Goal: Task Accomplishment & Management: Complete application form

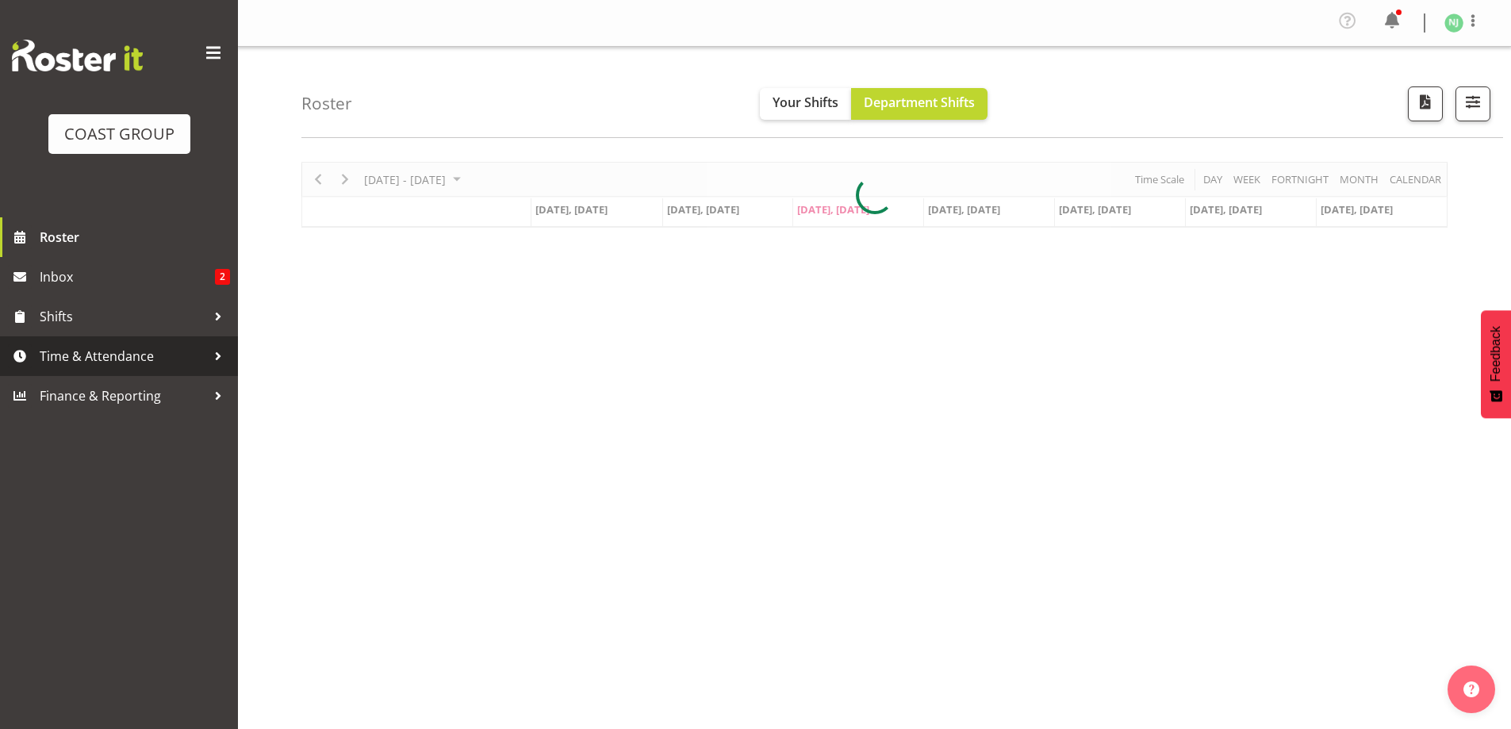
click at [134, 354] on span "Time & Attendance" at bounding box center [123, 356] width 167 height 24
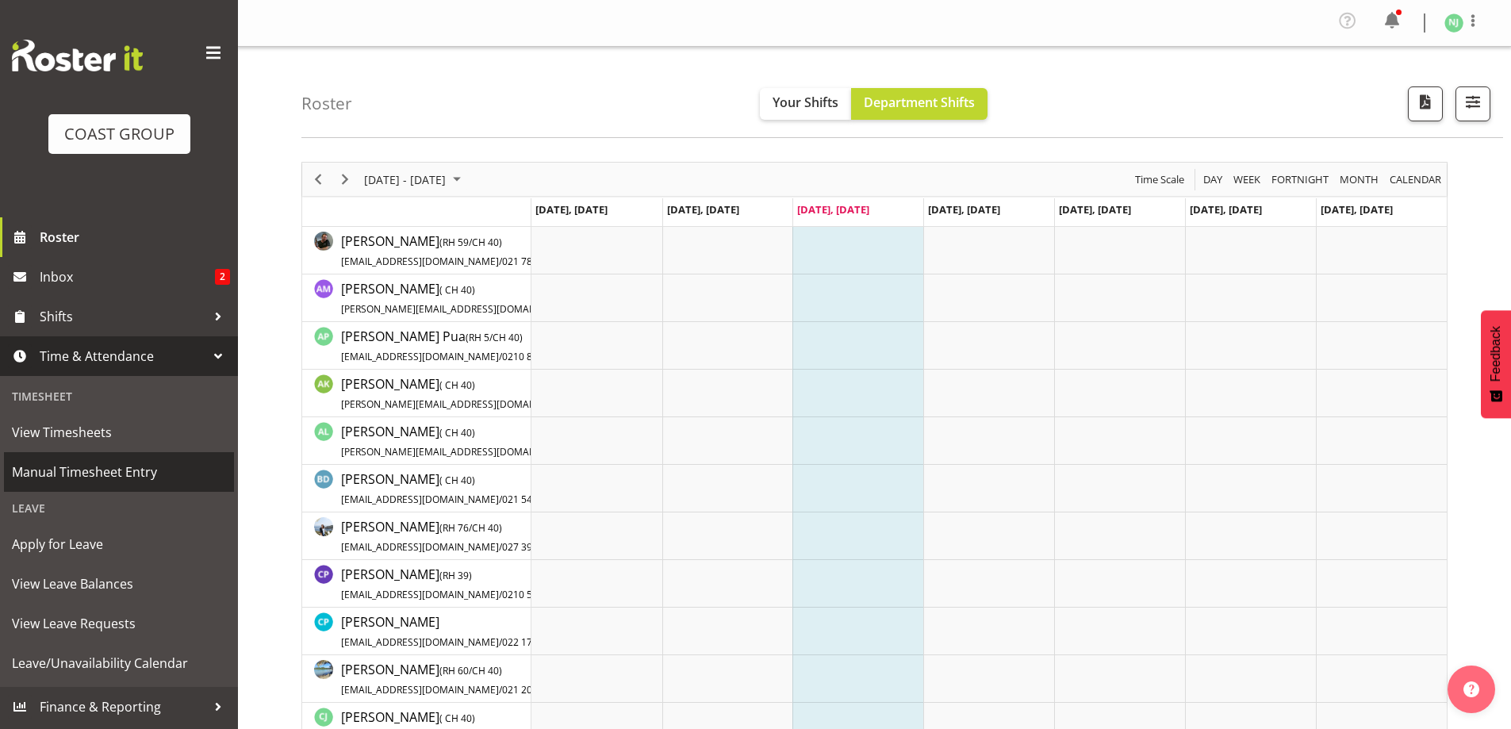
click at [116, 475] on span "Manual Timesheet Entry" at bounding box center [119, 472] width 214 height 24
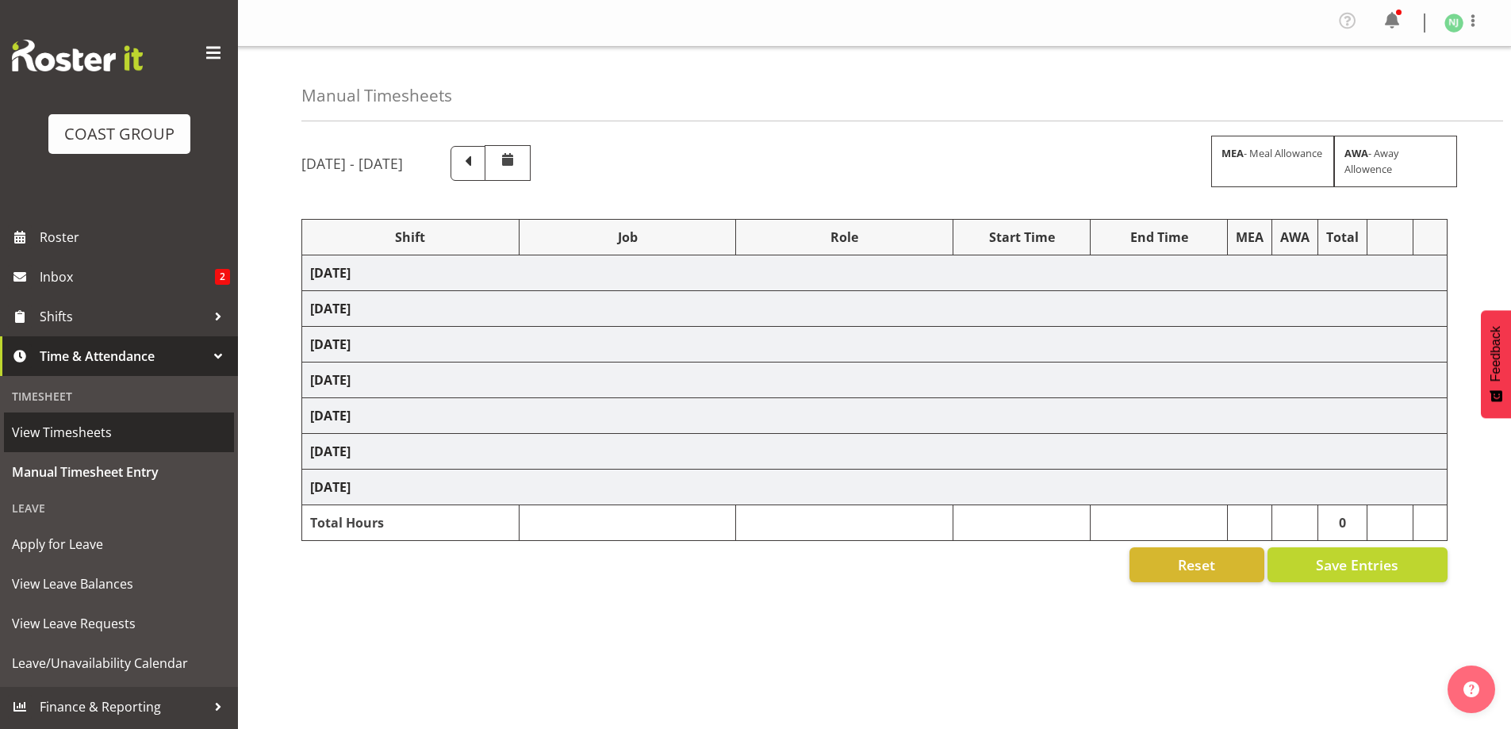
select select "38155"
select select "69"
select select "38155"
select select "69"
select select "38155"
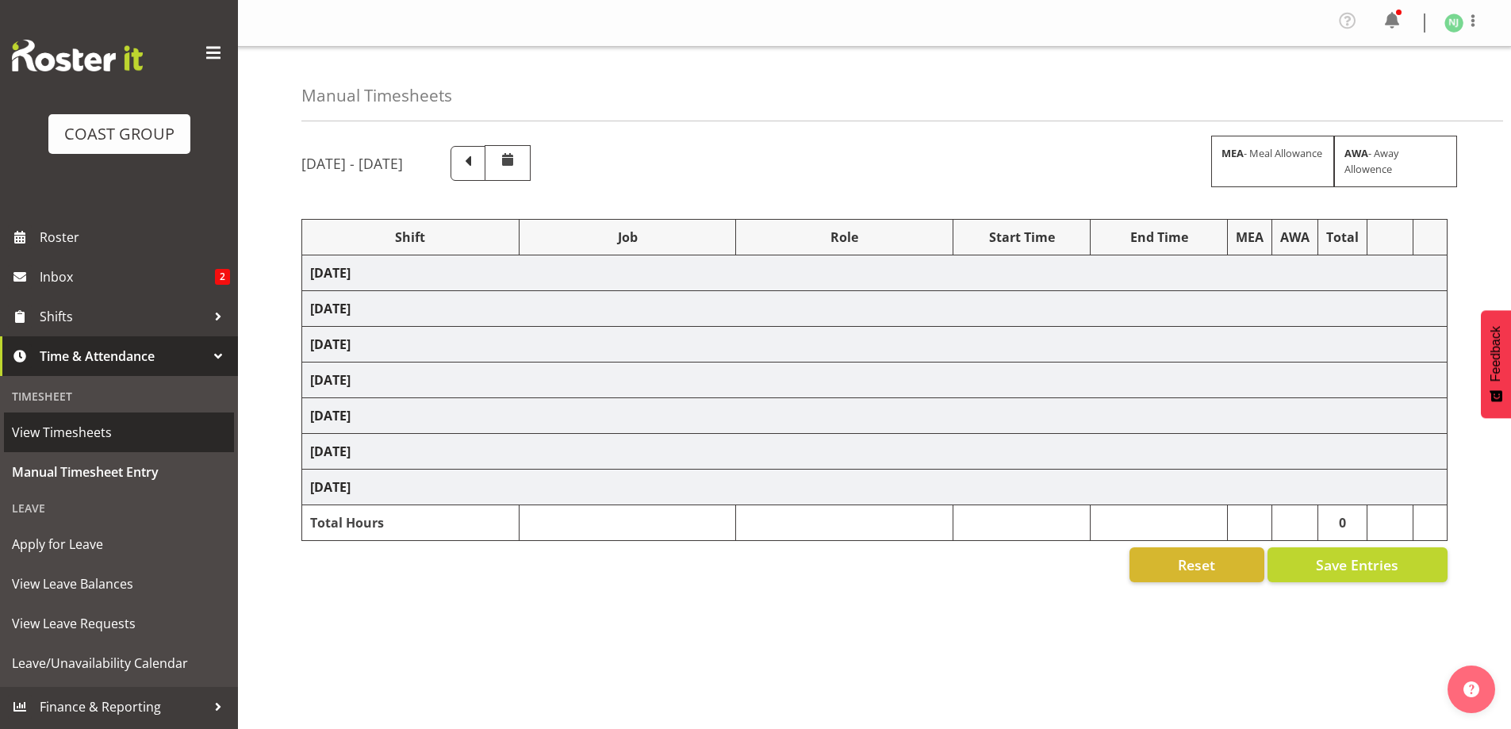
select select "69"
select select "38155"
select select "69"
select select "38155"
select select "69"
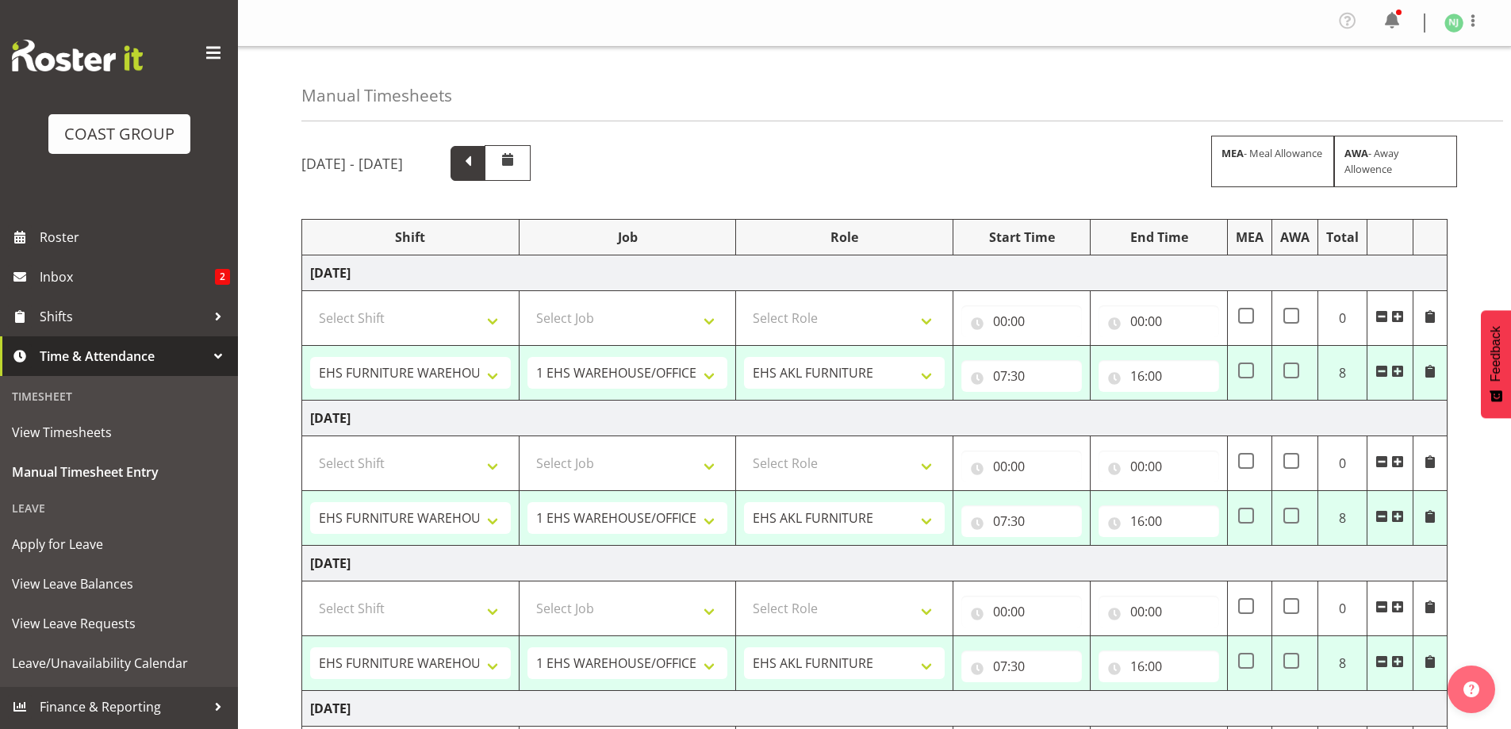
click at [478, 167] on span at bounding box center [468, 161] width 21 height 21
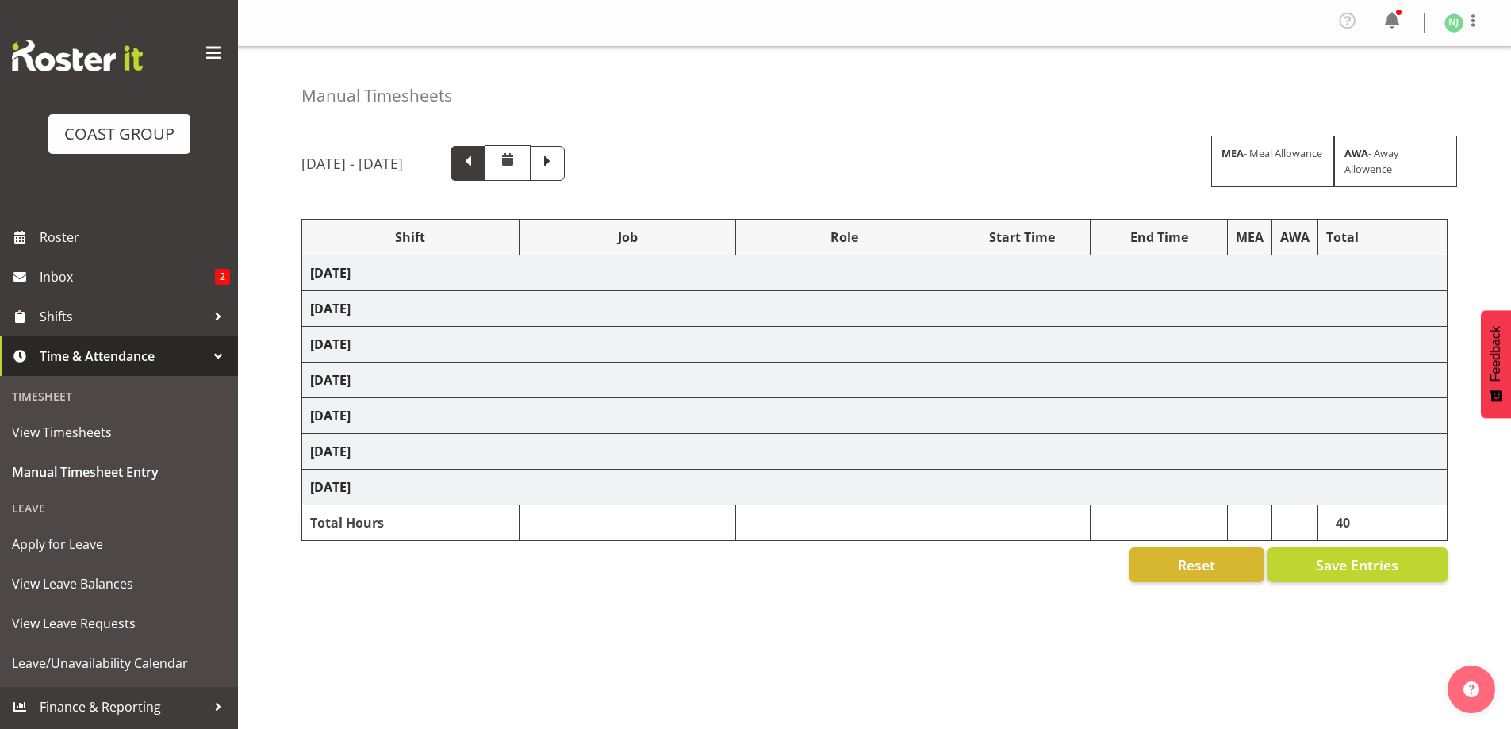
select select "38155"
select select "69"
select select "38155"
select select "69"
select select "38155"
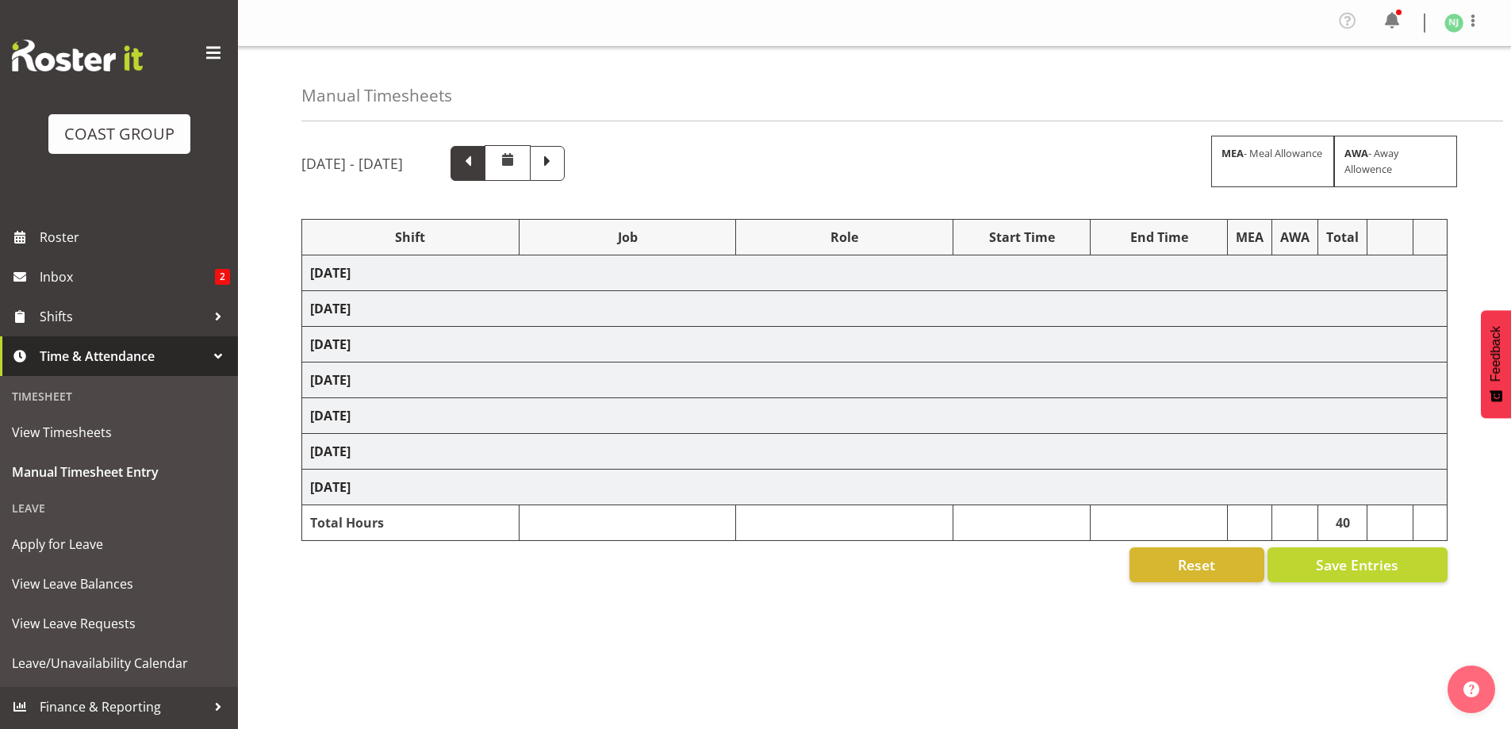
select select "69"
select select "16"
select select "38155"
select select "69"
select select "38155"
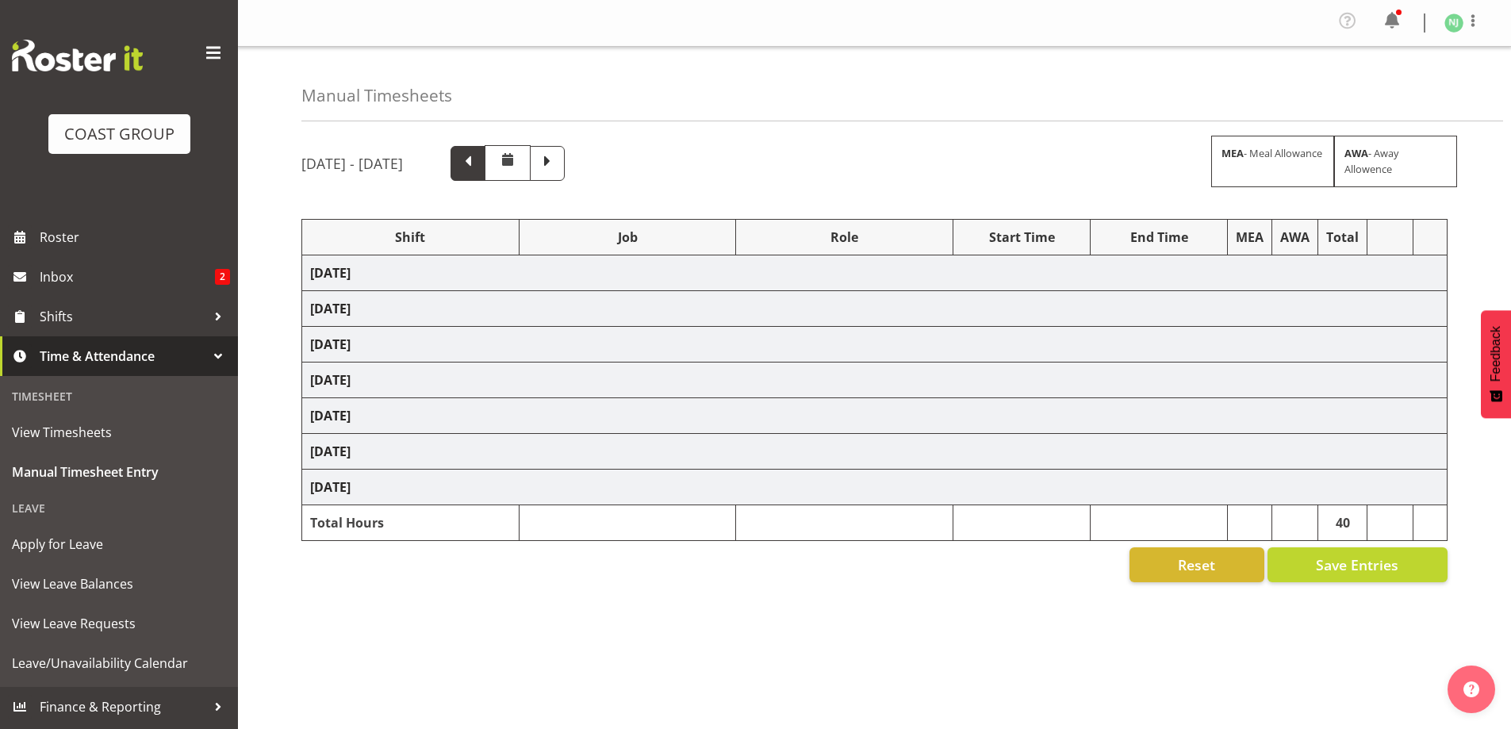
select select "69"
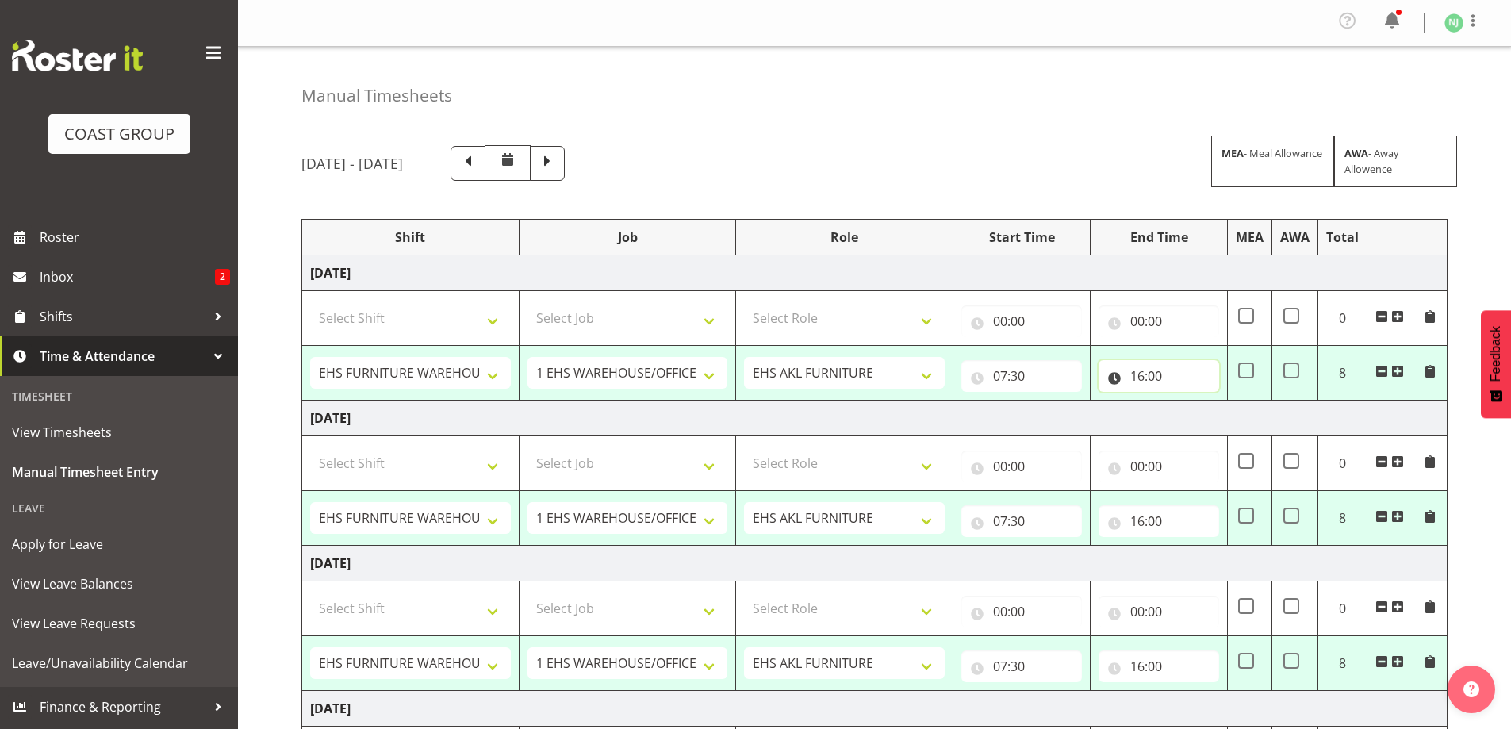
click at [1159, 370] on input "16:00" at bounding box center [1158, 376] width 121 height 32
click at [1206, 411] on select "00 01 02 03 04 05 06 07 08 09 10 11 12 13 14 15 16 17 18 19 20 21 22 23" at bounding box center [1207, 417] width 36 height 32
select select "19"
click at [1189, 401] on select "00 01 02 03 04 05 06 07 08 09 10 11 12 13 14 15 16 17 18 19 20 21 22 23" at bounding box center [1207, 417] width 36 height 32
type input "19:00"
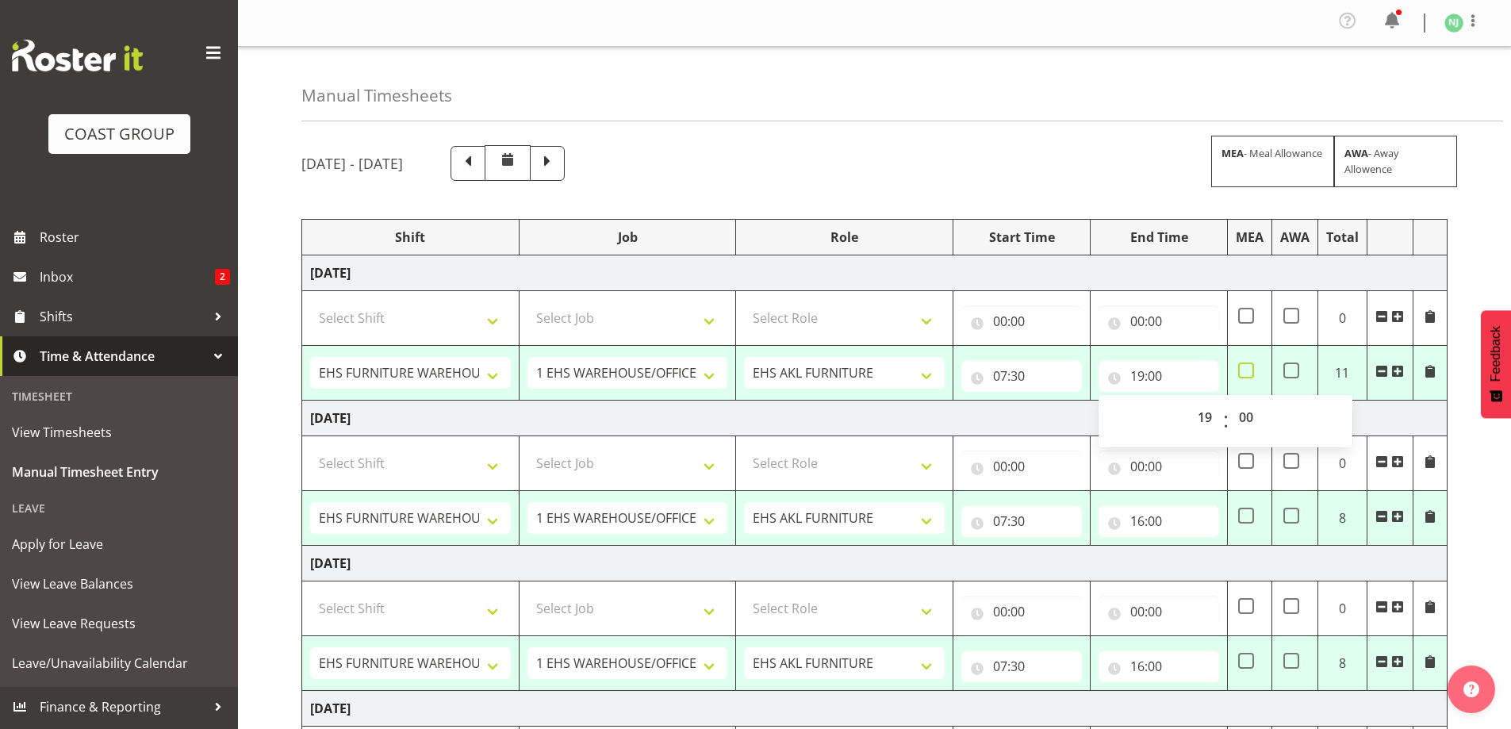
click at [1246, 370] on span at bounding box center [1246, 370] width 16 height 16
click at [1246, 370] on input "checkbox" at bounding box center [1243, 371] width 10 height 10
checkbox input "true"
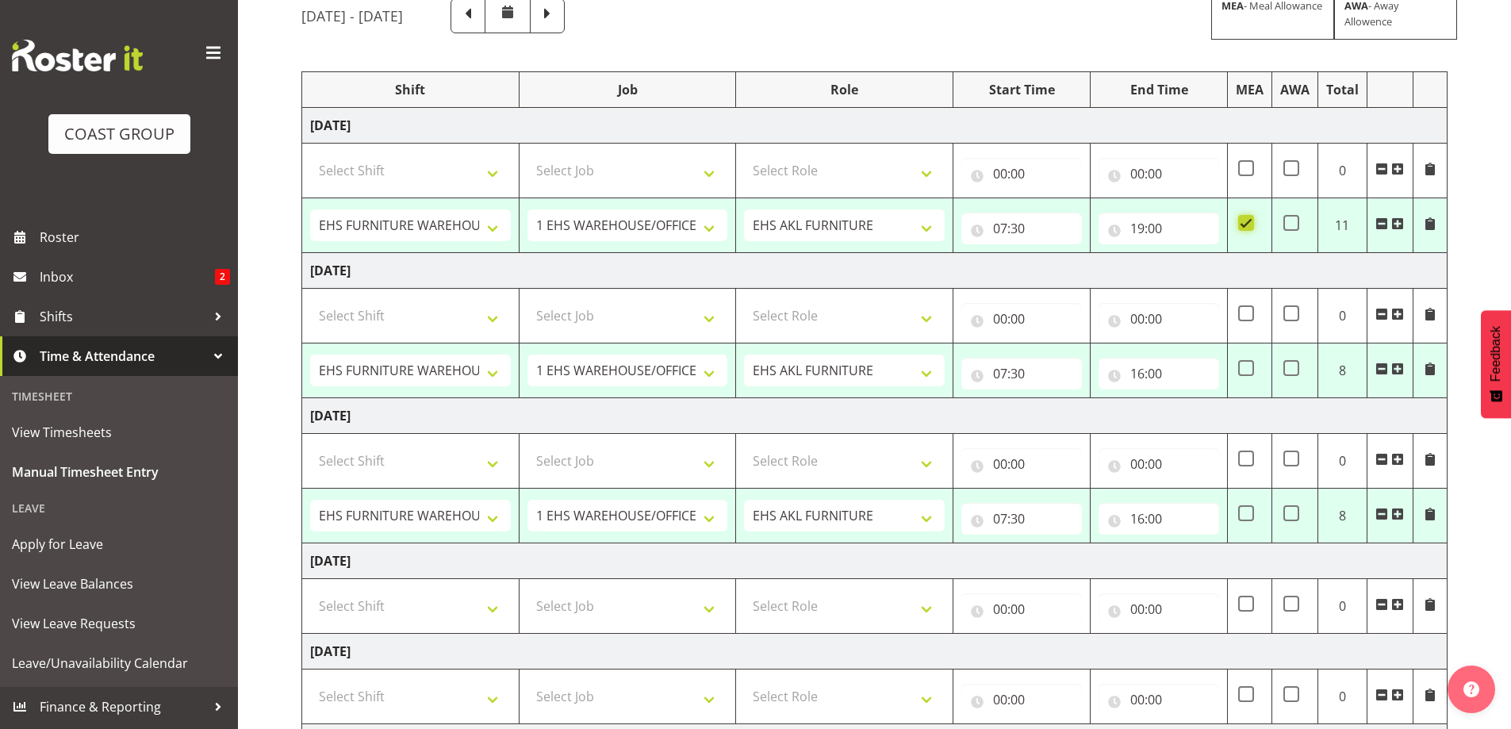
scroll to position [159, 0]
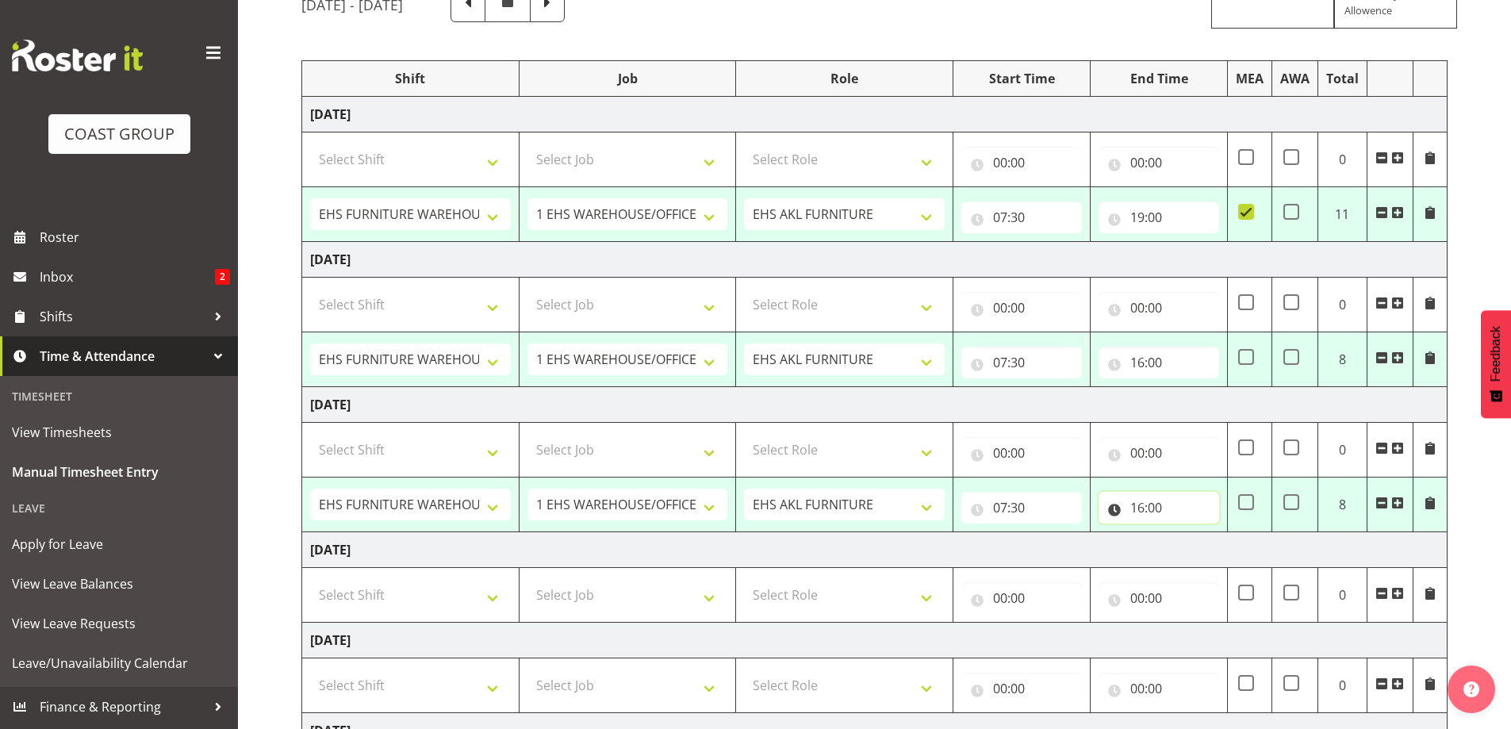
click at [1140, 501] on input "16:00" at bounding box center [1158, 508] width 121 height 32
click at [1207, 547] on select "00 01 02 03 04 05 06 07 08 09 10 11 12 13 14 15 16 17 18 19 20 21 22 23" at bounding box center [1207, 549] width 36 height 32
select select "18"
click at [1189, 533] on select "00 01 02 03 04 05 06 07 08 09 10 11 12 13 14 15 16 17 18 19 20 21 22 23" at bounding box center [1207, 549] width 36 height 32
type input "18:00"
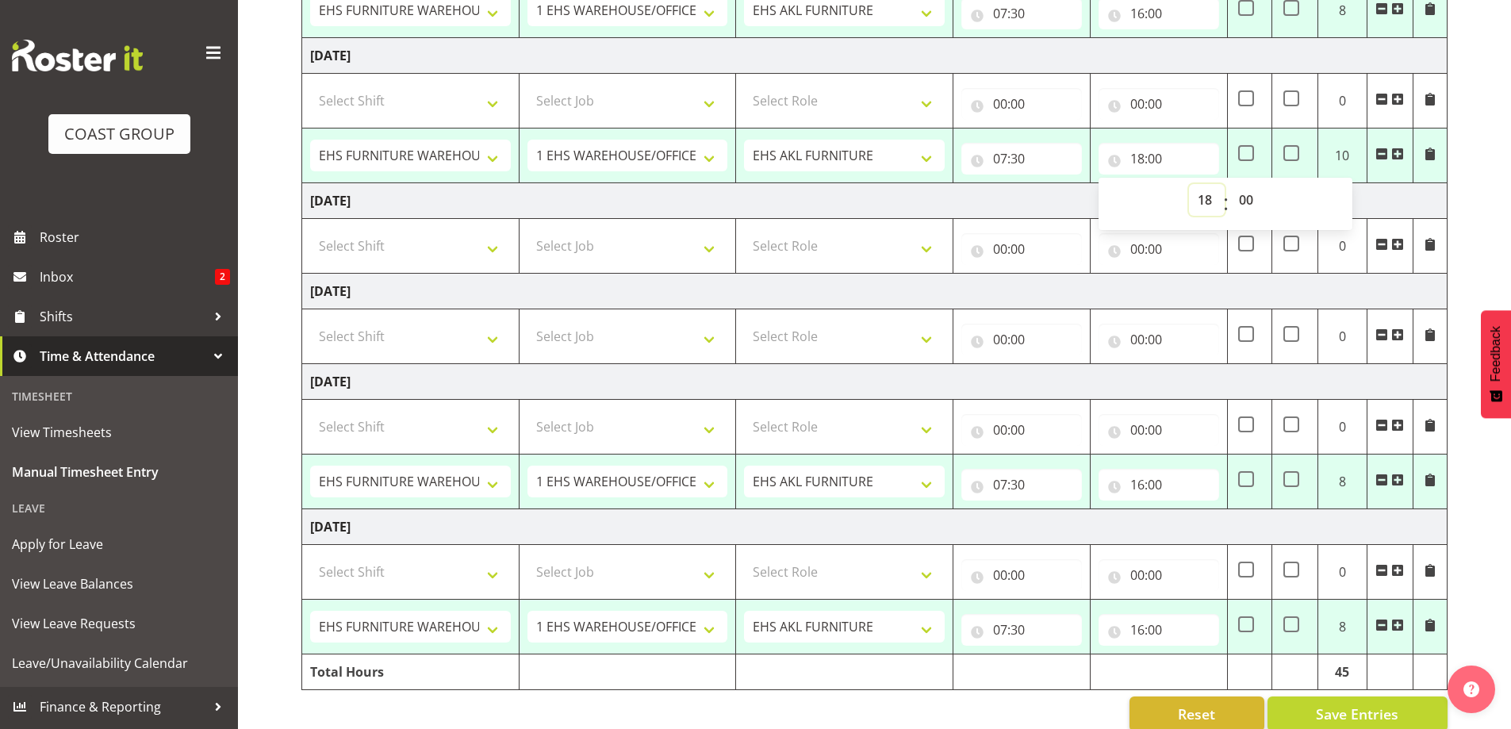
scroll to position [534, 0]
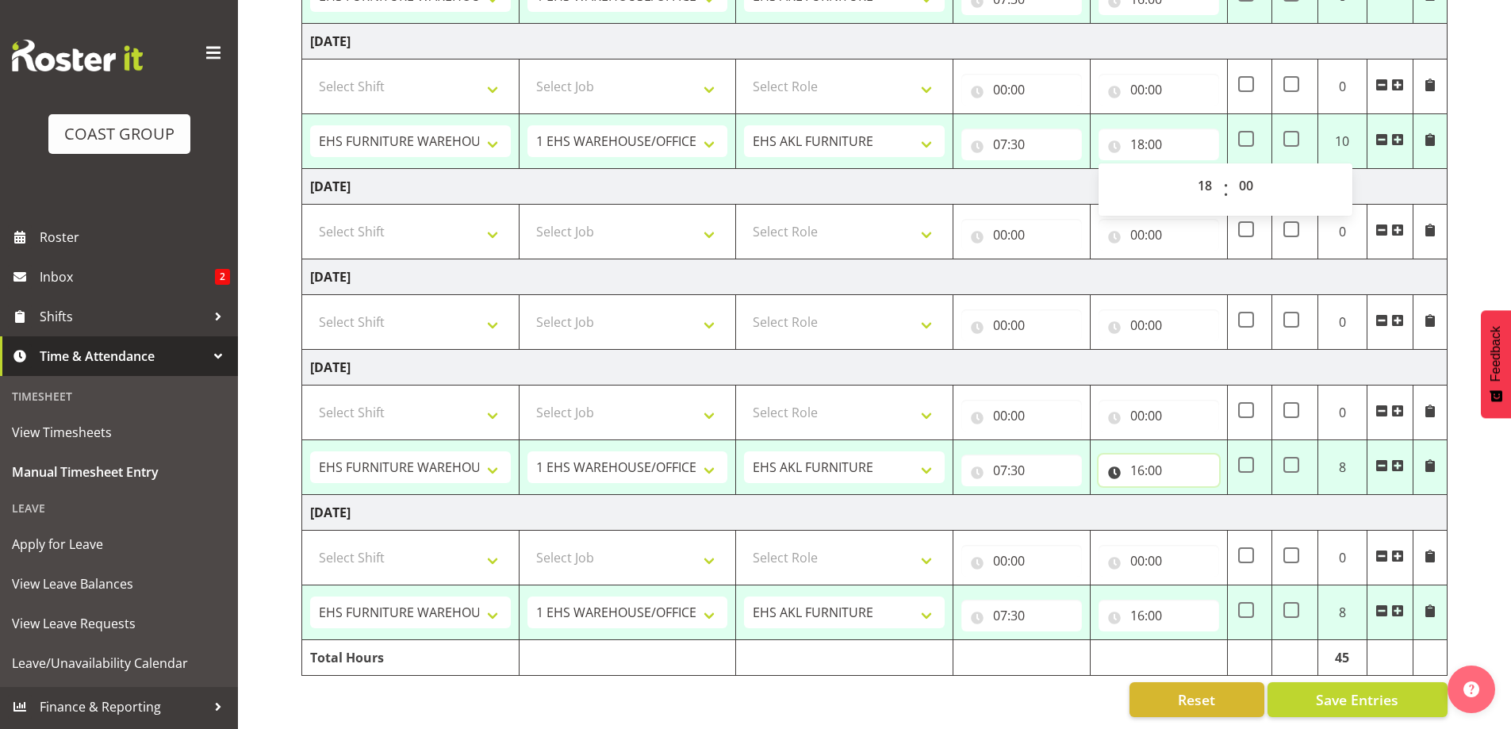
click at [1142, 454] on input "16:00" at bounding box center [1158, 470] width 121 height 32
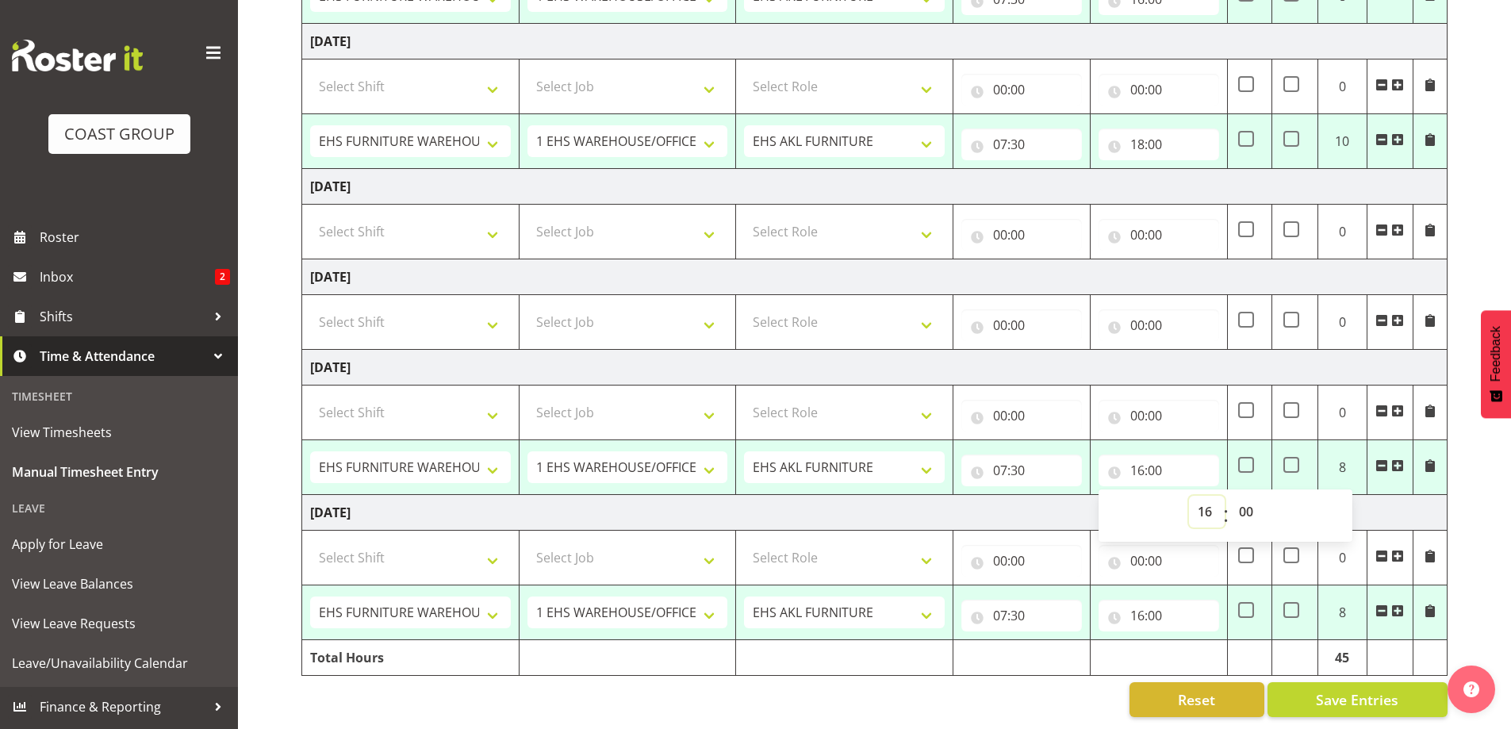
click at [1204, 500] on select "00 01 02 03 04 05 06 07 08 09 10 11 12 13 14 15 16 17 18 19 20 21 22 23" at bounding box center [1207, 512] width 36 height 32
select select "22"
click at [1189, 496] on select "00 01 02 03 04 05 06 07 08 09 10 11 12 13 14 15 16 17 18 19 20 21 22 23" at bounding box center [1207, 512] width 36 height 32
type input "22:00"
click at [1252, 504] on select "00 01 02 03 04 05 06 07 08 09 10 11 12 13 14 15 16 17 18 19 20 21 22 23 24 25 2…" at bounding box center [1248, 512] width 36 height 32
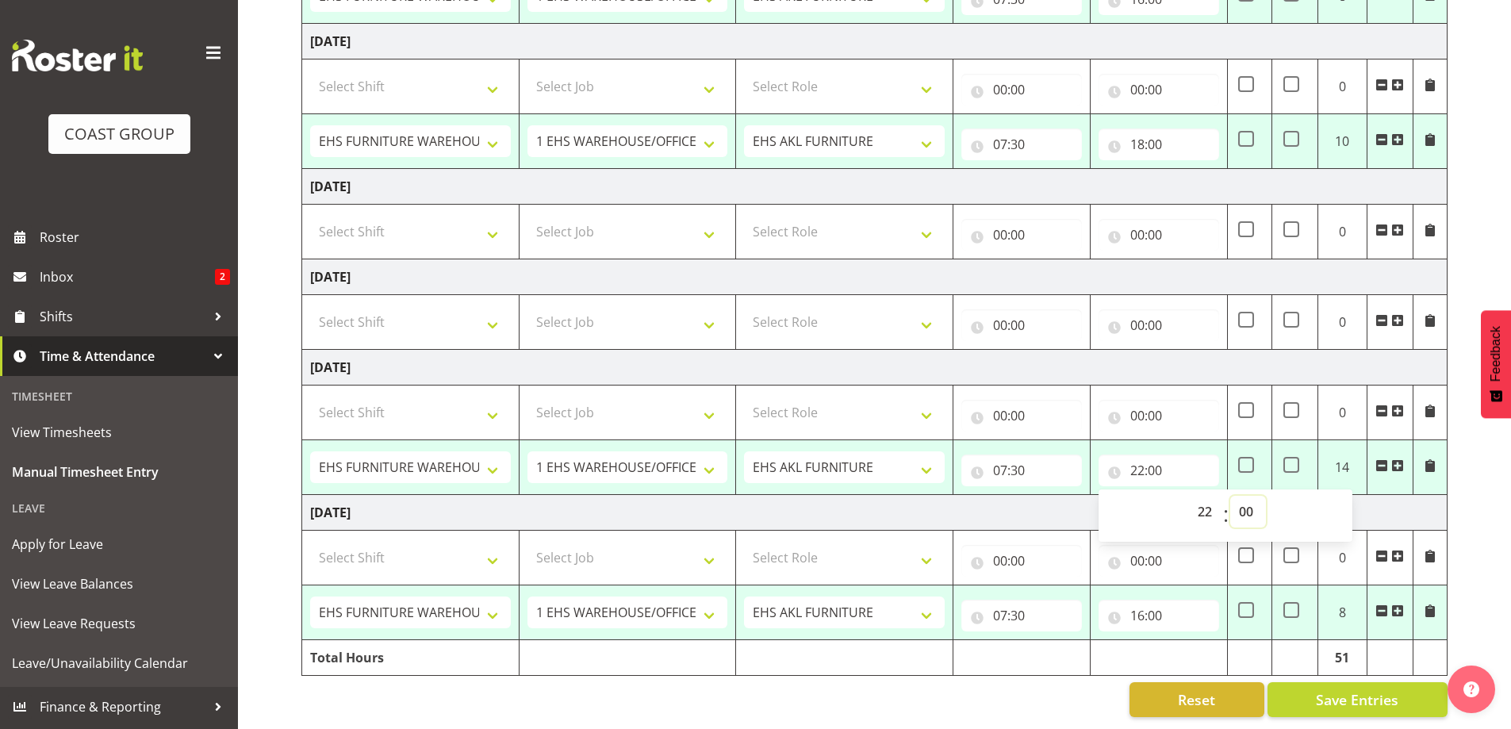
select select "30"
click at [1230, 496] on select "00 01 02 03 04 05 06 07 08 09 10 11 12 13 14 15 16 17 18 19 20 21 22 23 24 25 2…" at bounding box center [1248, 512] width 36 height 32
type input "22:30"
click at [1248, 457] on span at bounding box center [1246, 465] width 16 height 16
click at [1248, 460] on input "checkbox" at bounding box center [1243, 465] width 10 height 10
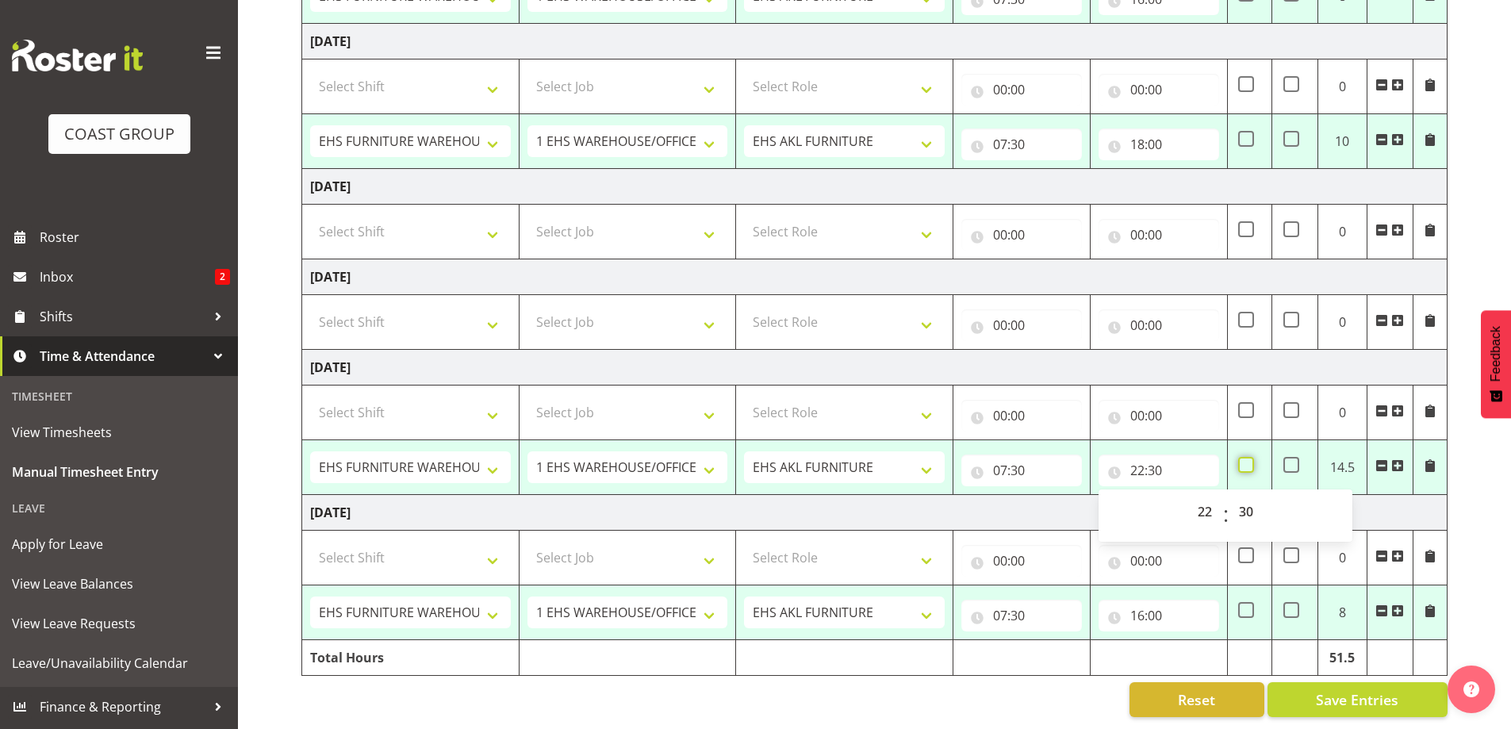
checkbox input "true"
click at [1152, 601] on input "16:00" at bounding box center [1158, 616] width 121 height 32
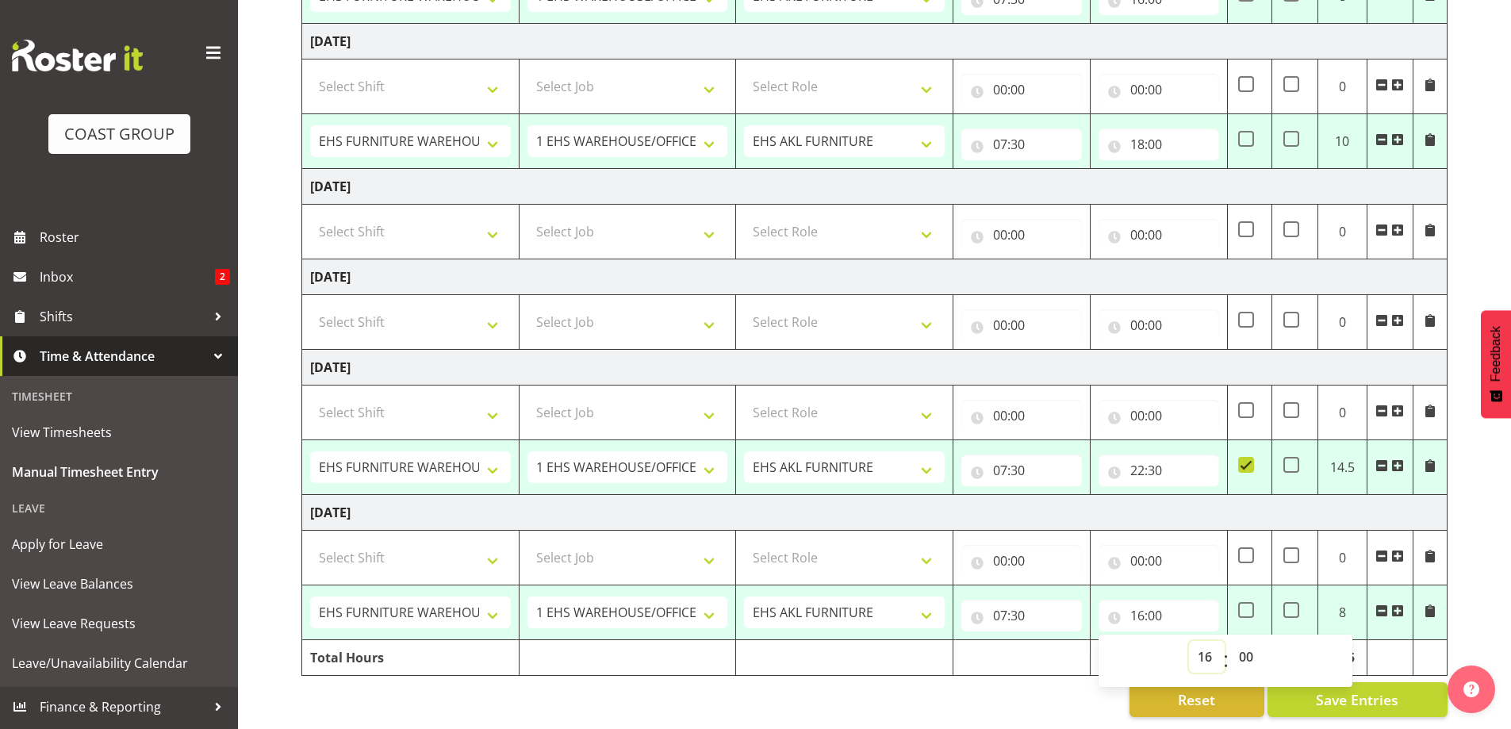
click at [1202, 645] on select "00 01 02 03 04 05 06 07 08 09 10 11 12 13 14 15 16 17 18 19 20 21 22 23" at bounding box center [1207, 657] width 36 height 32
select select "19"
click at [1189, 641] on select "00 01 02 03 04 05 06 07 08 09 10 11 12 13 14 15 16 17 18 19 20 21 22 23" at bounding box center [1207, 657] width 36 height 32
type input "19:00"
click at [1245, 602] on span at bounding box center [1246, 610] width 16 height 16
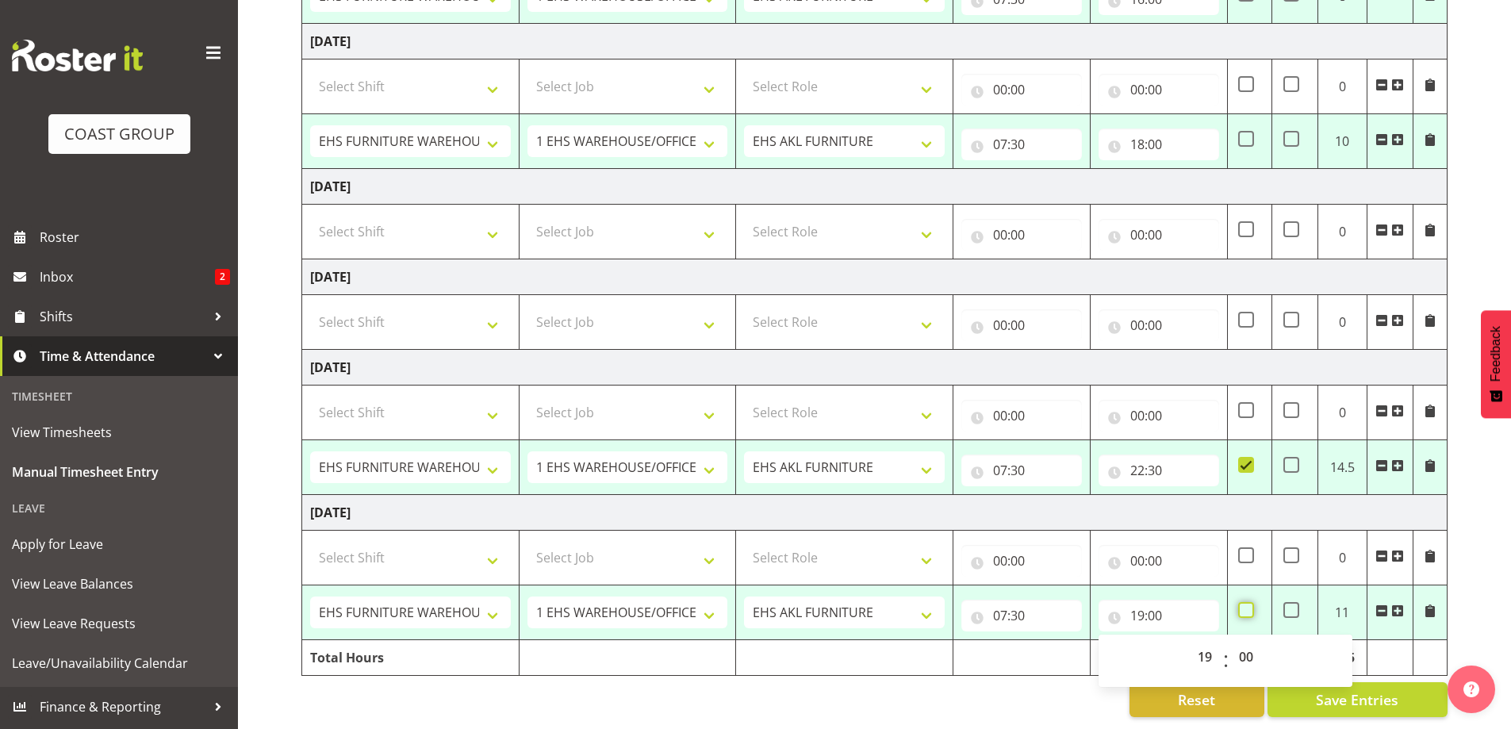
click at [1245, 605] on input "checkbox" at bounding box center [1243, 610] width 10 height 10
checkbox input "true"
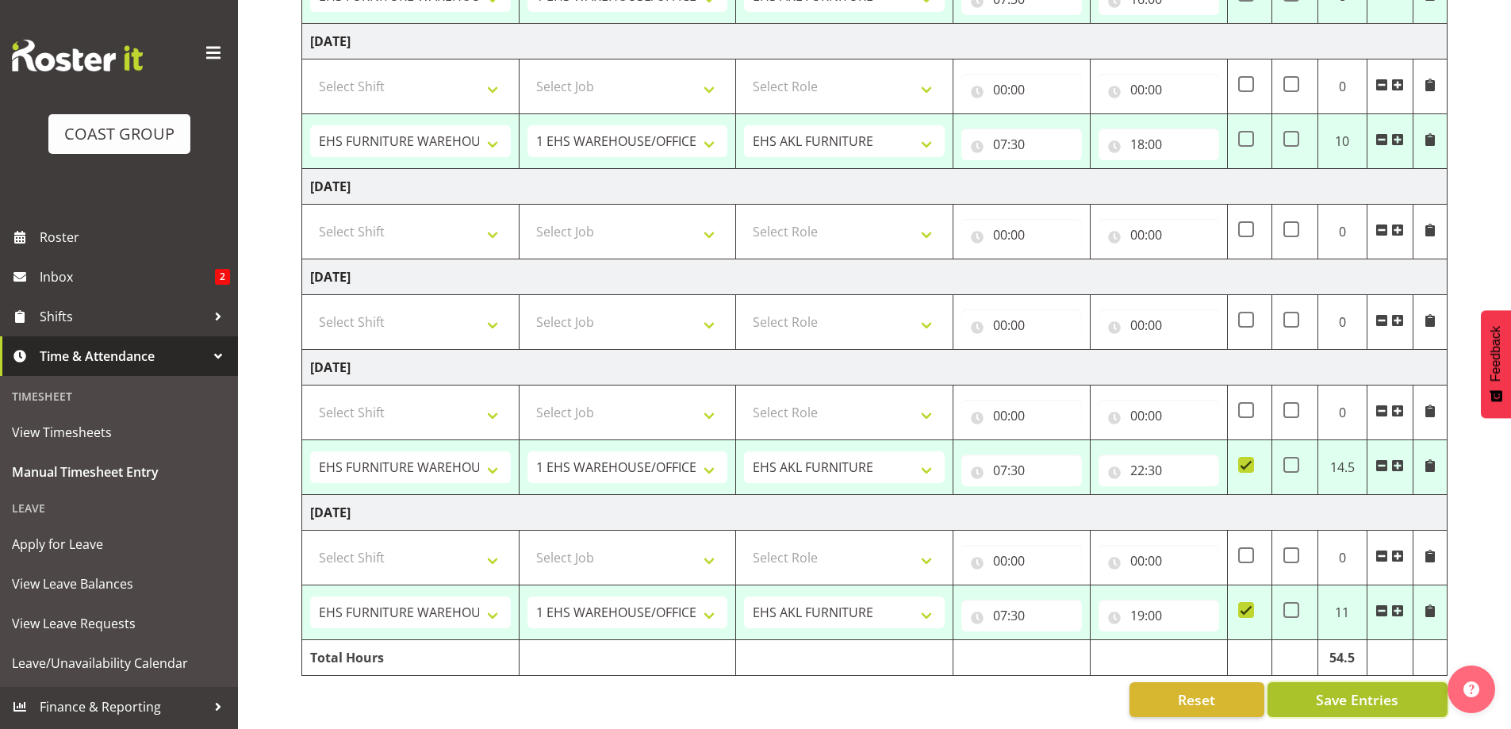
click at [1350, 689] on span "Save Entries" at bounding box center [1357, 699] width 82 height 21
select select "38155"
select select "69"
type input "07:30"
type input "19:00"
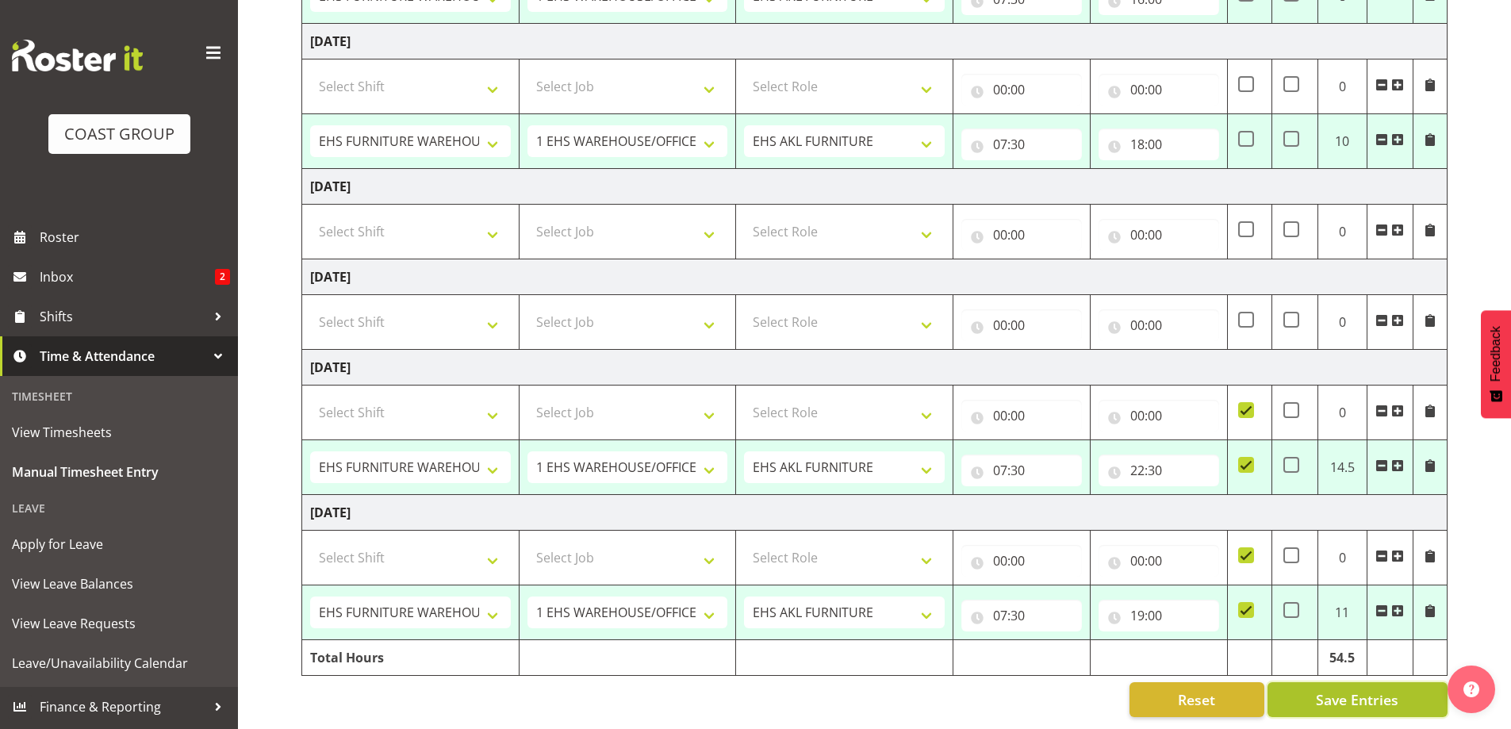
checkbox input "true"
select select "38155"
select select "69"
type input "07:30"
type input "16:00"
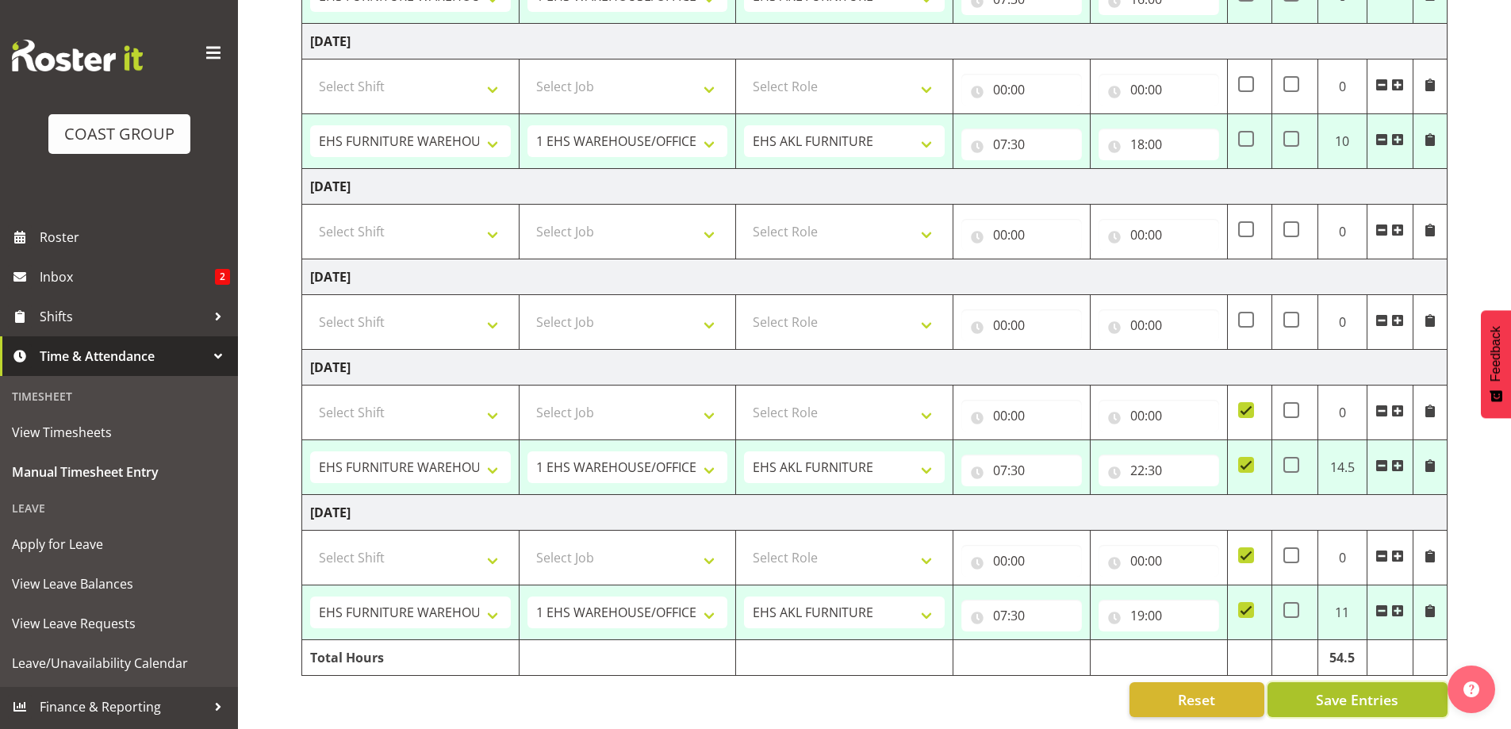
select select "38155"
select select "69"
type input "07:30"
type input "18:00"
select select "38155"
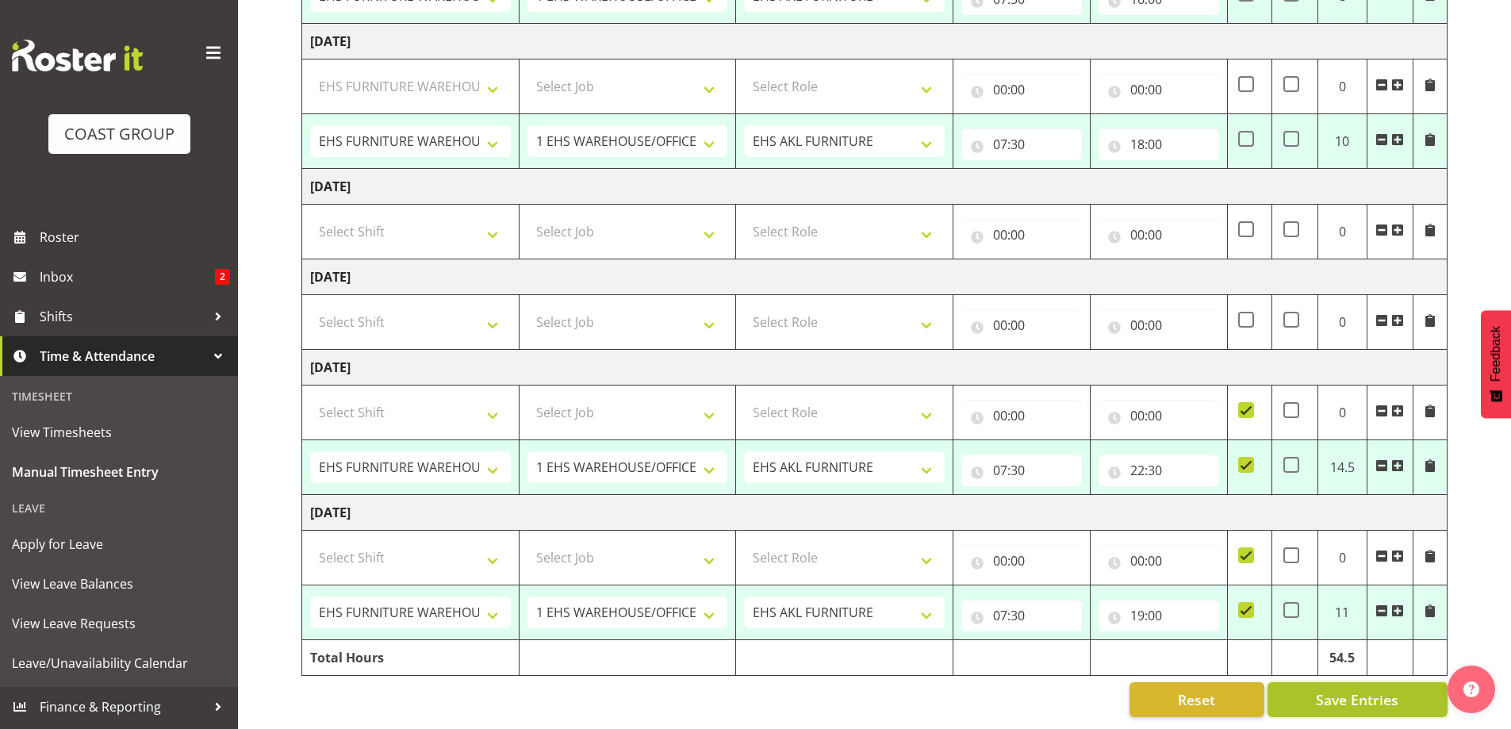
select select "69"
type input "07:30"
type input "22:30"
checkbox input "true"
select select "38155"
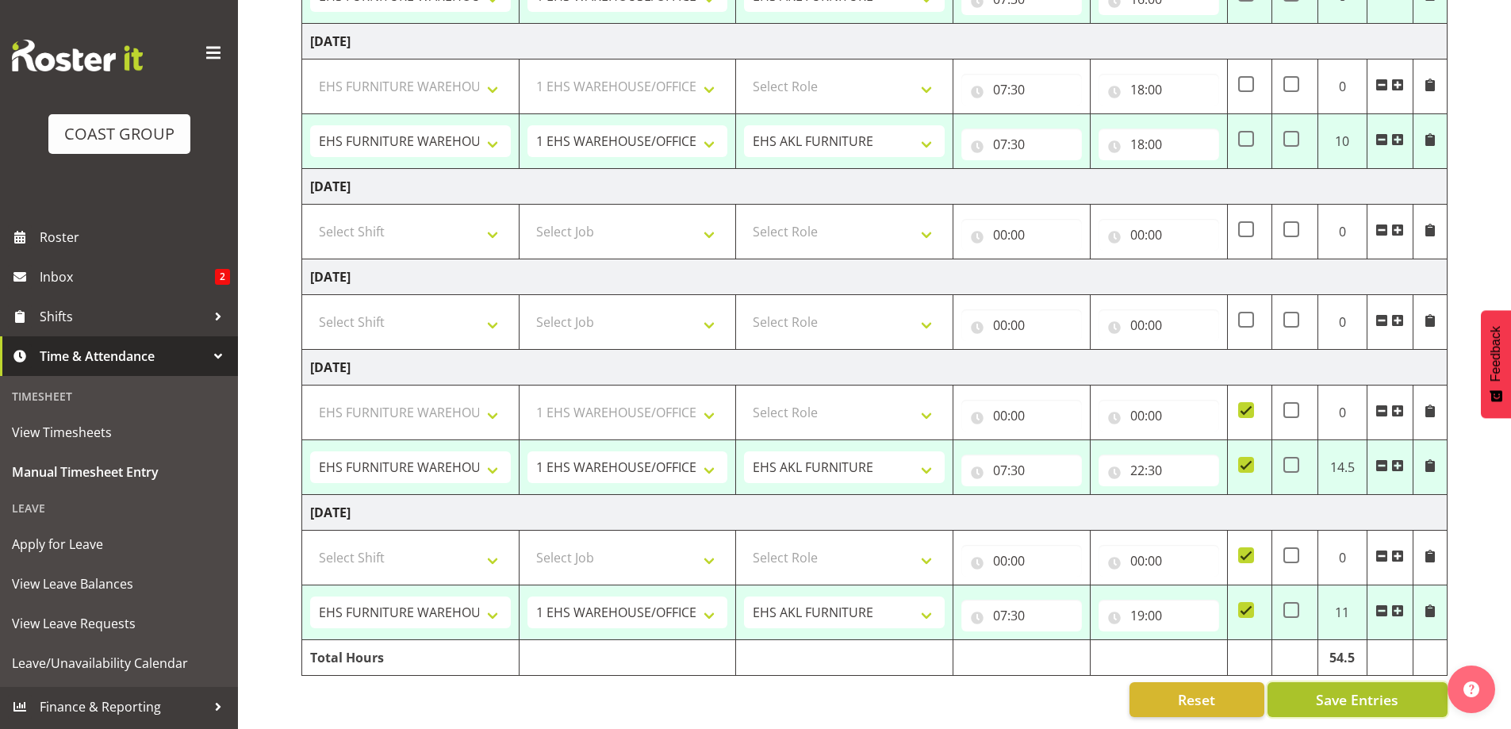
select select "69"
type input "07:30"
type input "19:00"
checkbox input "true"
select select "38155"
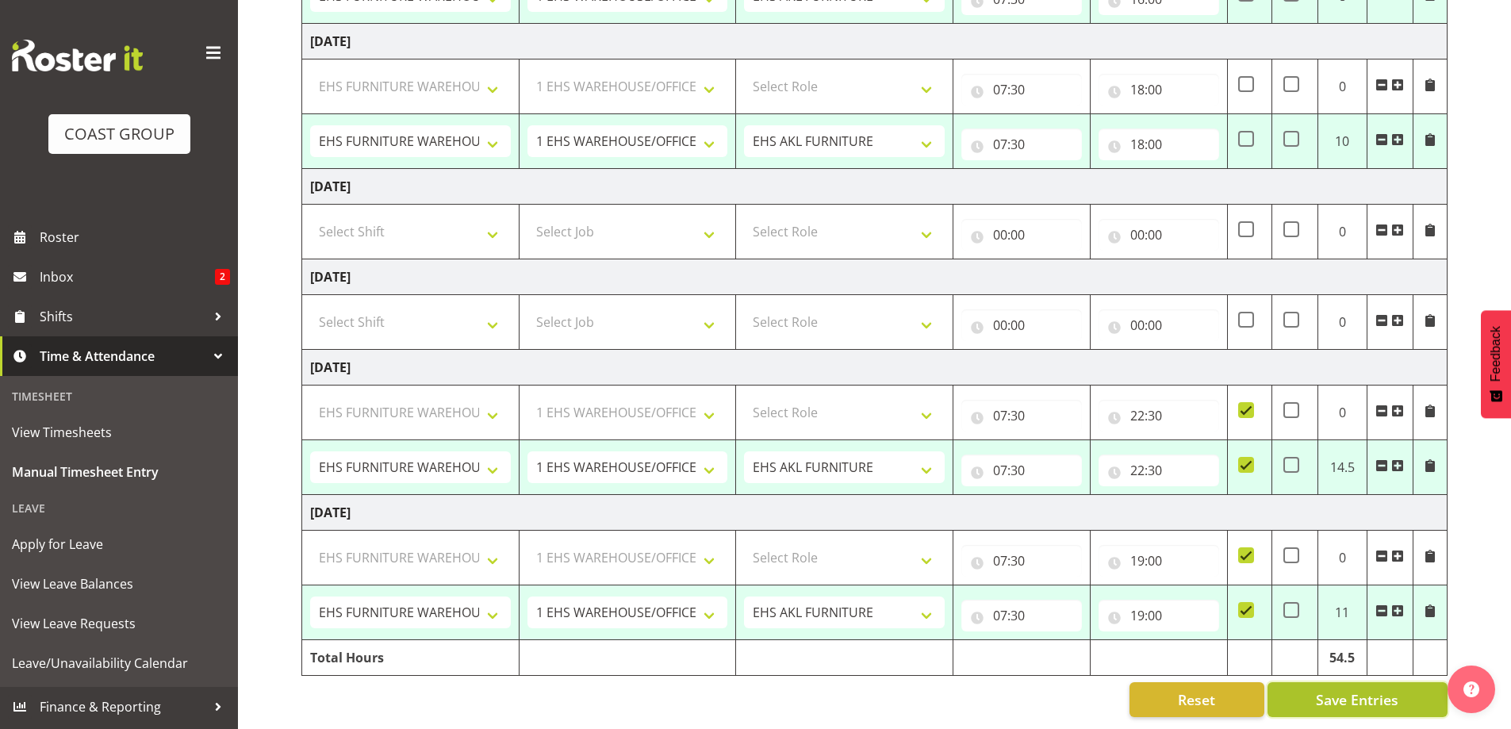
select select "69"
select select "38155"
select select "69"
select select "38155"
select select "69"
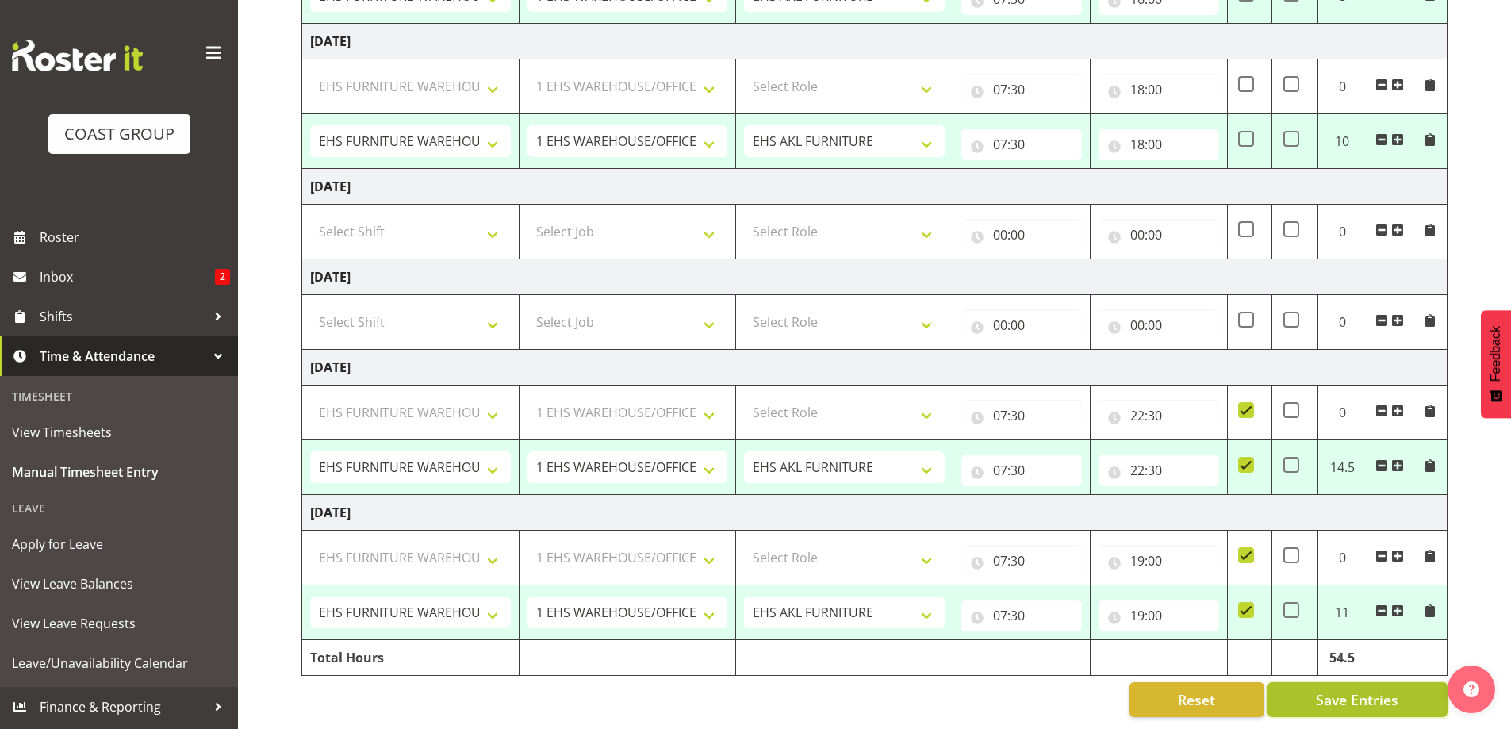
select select "38155"
select select "69"
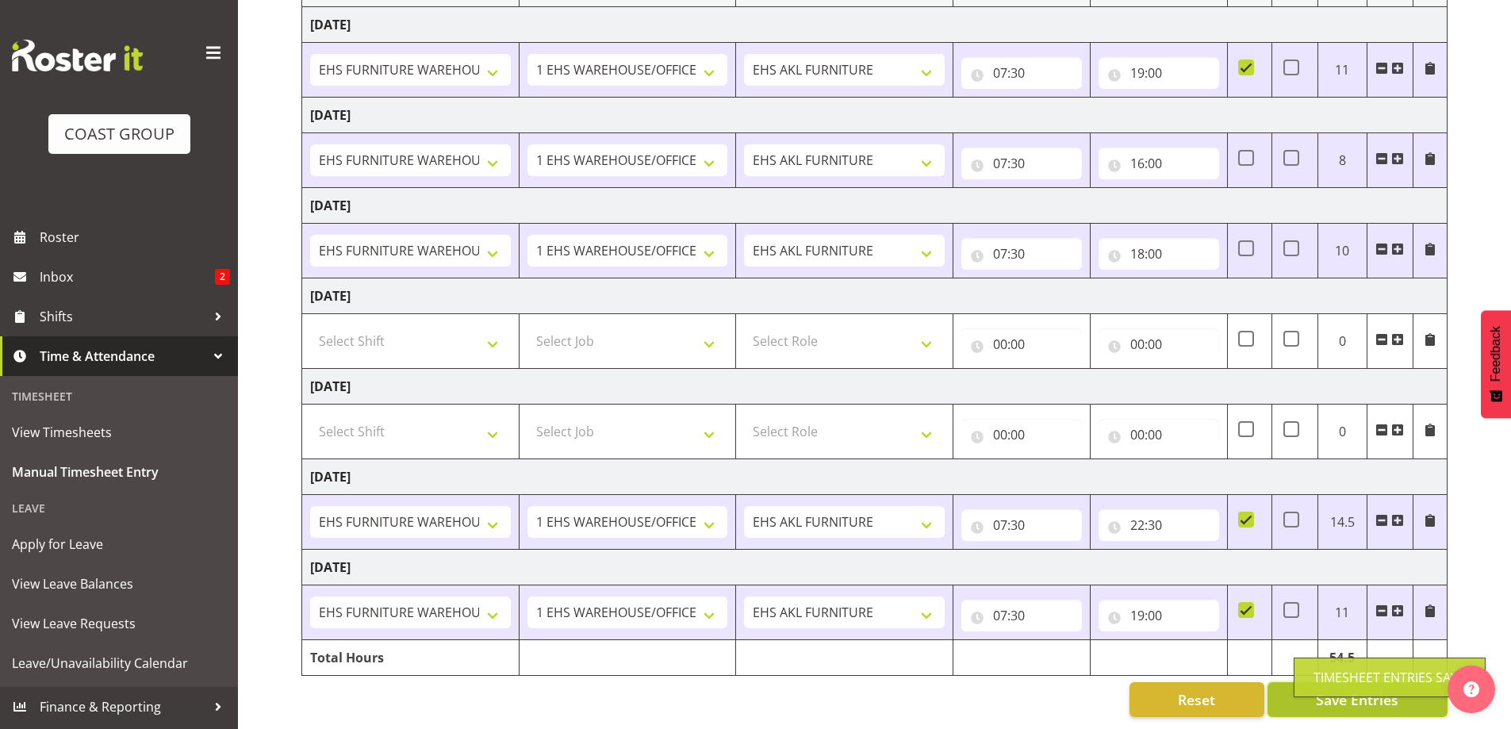
scroll to position [260, 0]
click at [1343, 689] on span "Save Entries" at bounding box center [1357, 699] width 82 height 21
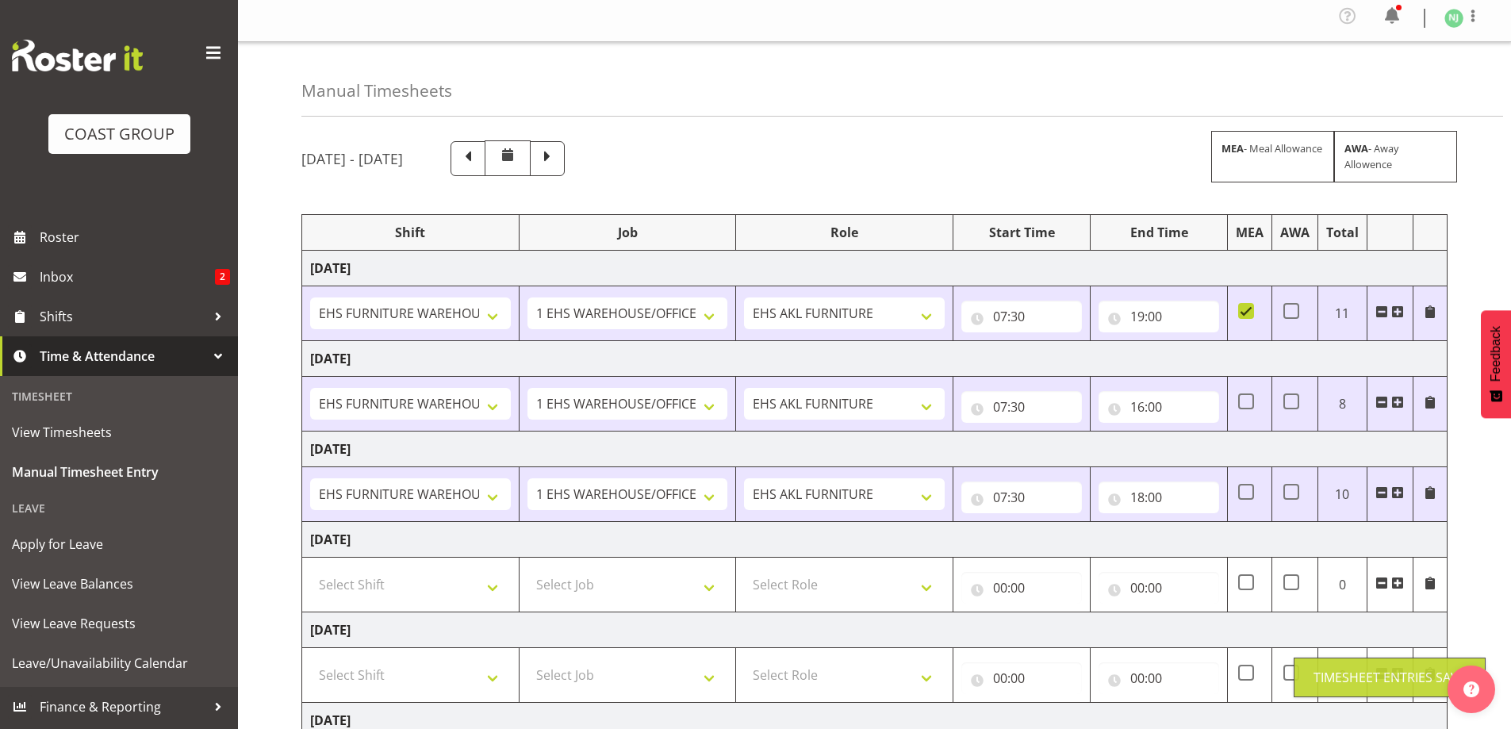
scroll to position [0, 0]
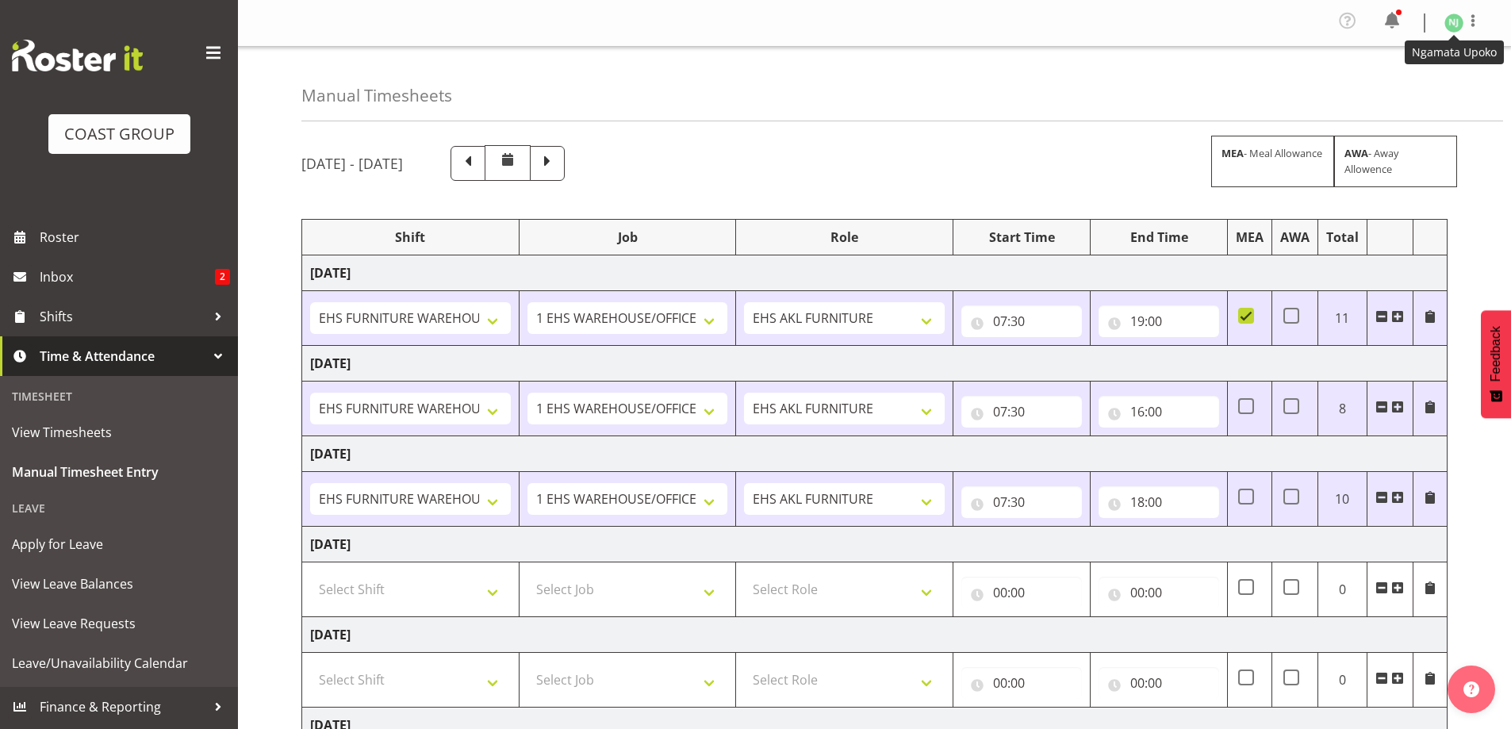
click at [1451, 17] on img at bounding box center [1453, 22] width 19 height 19
click at [1415, 84] on link "Log Out" at bounding box center [1406, 87] width 152 height 29
